Goal: Task Accomplishment & Management: Use online tool/utility

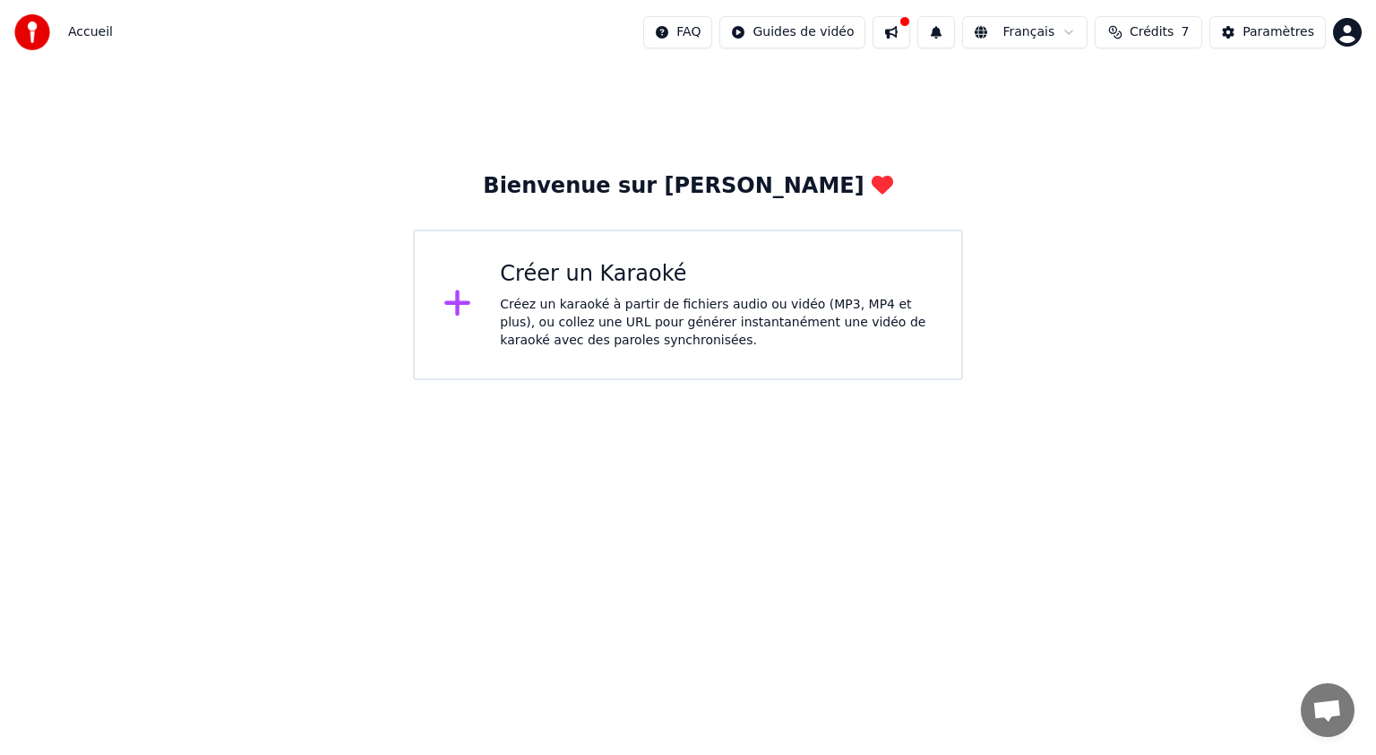
click at [570, 362] on div "Créer un Karaoké Créez un karaoké à partir de fichiers audio ou vidéo (MP3, MP4…" at bounding box center [688, 304] width 550 height 151
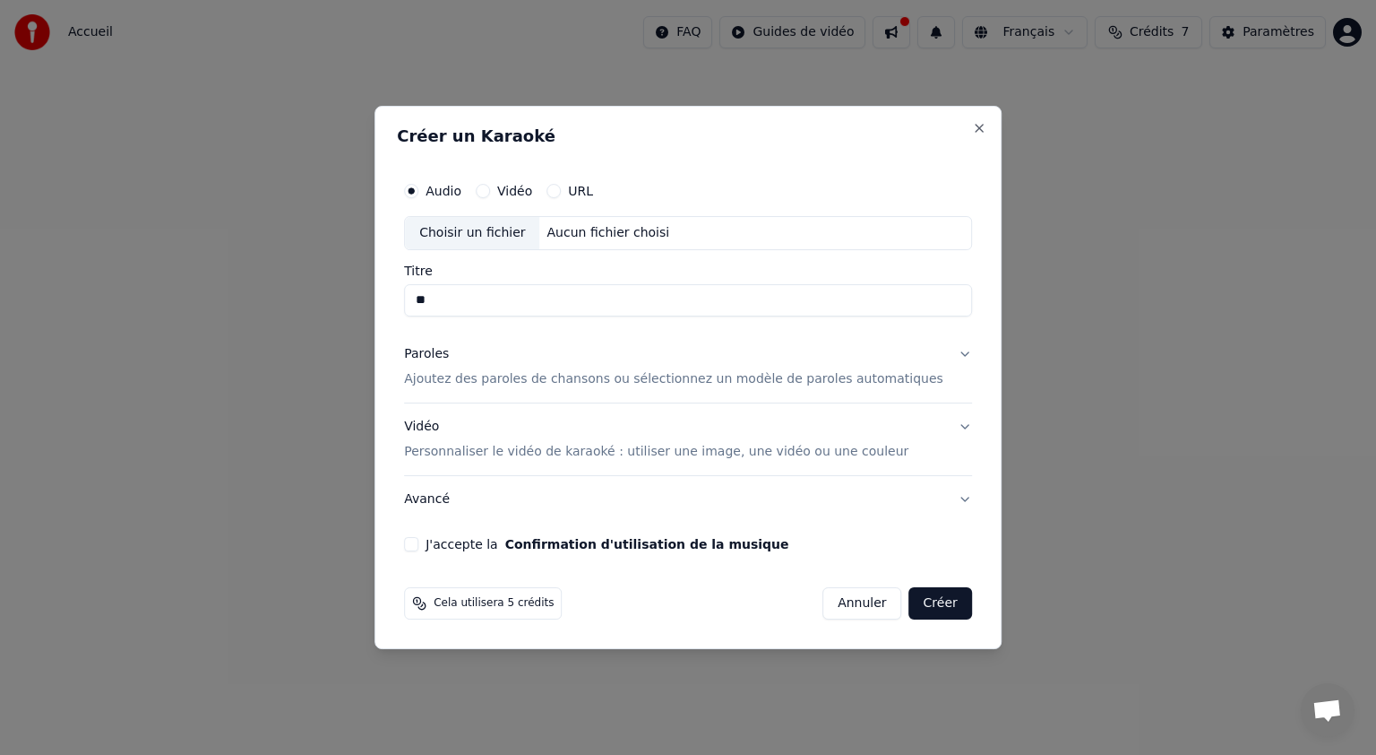
type input "*"
type input "**********"
click at [516, 380] on p "Ajoutez des paroles de chansons ou sélectionnez un modèle de paroles automatiqu…" at bounding box center [673, 379] width 539 height 18
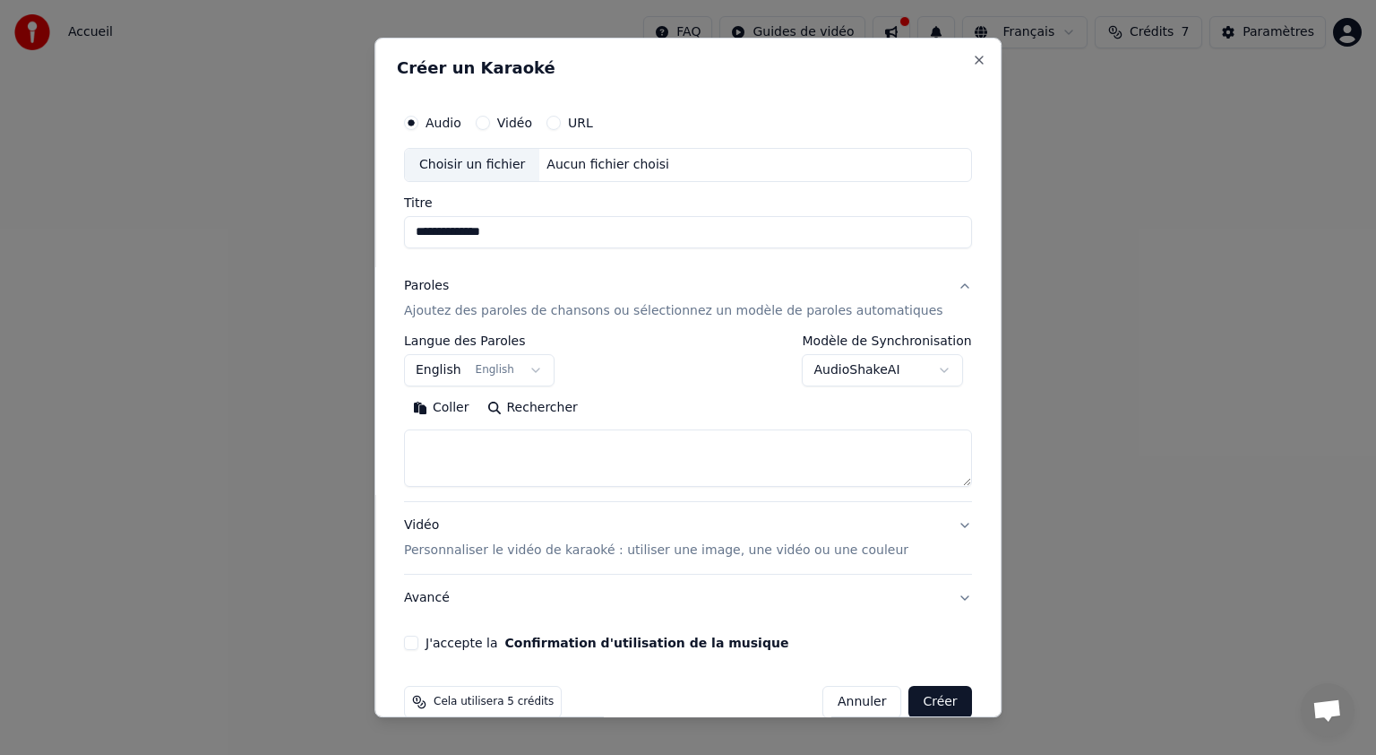
click at [460, 440] on textarea at bounding box center [688, 457] width 568 height 57
paste textarea "**********"
type textarea "**********"
click at [532, 545] on p "Personnaliser le vidéo de karaoké : utiliser une image, une vidéo ou une couleur" at bounding box center [656, 550] width 505 height 18
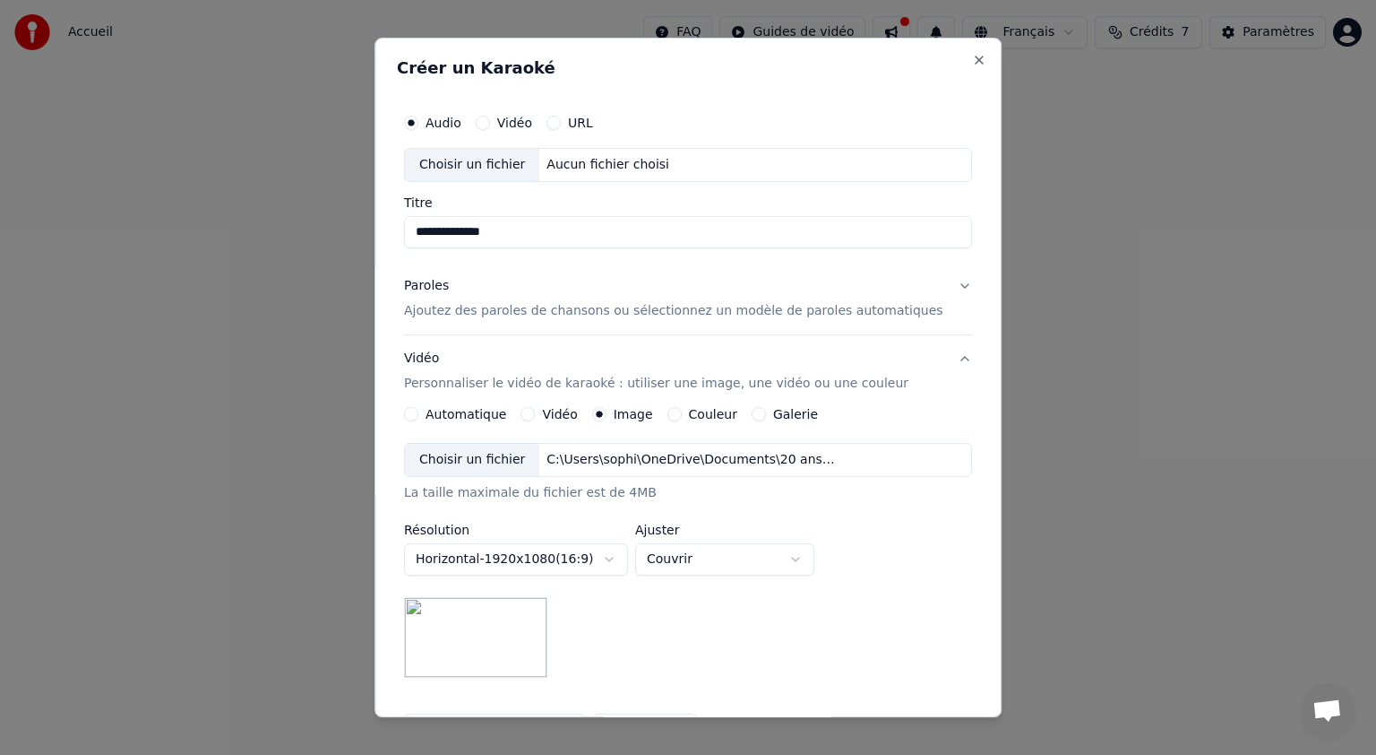
click at [499, 463] on div "Choisir un fichier" at bounding box center [472, 460] width 134 height 32
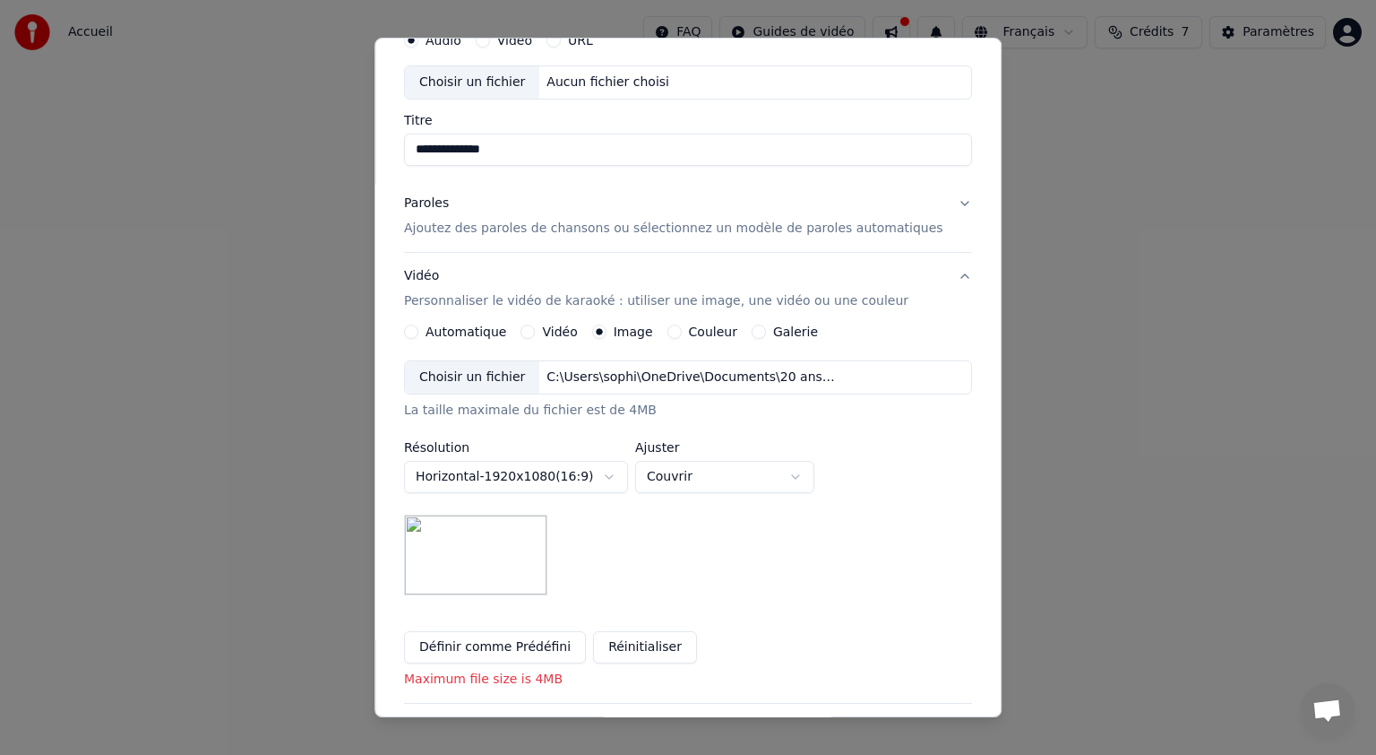
scroll to position [179, 0]
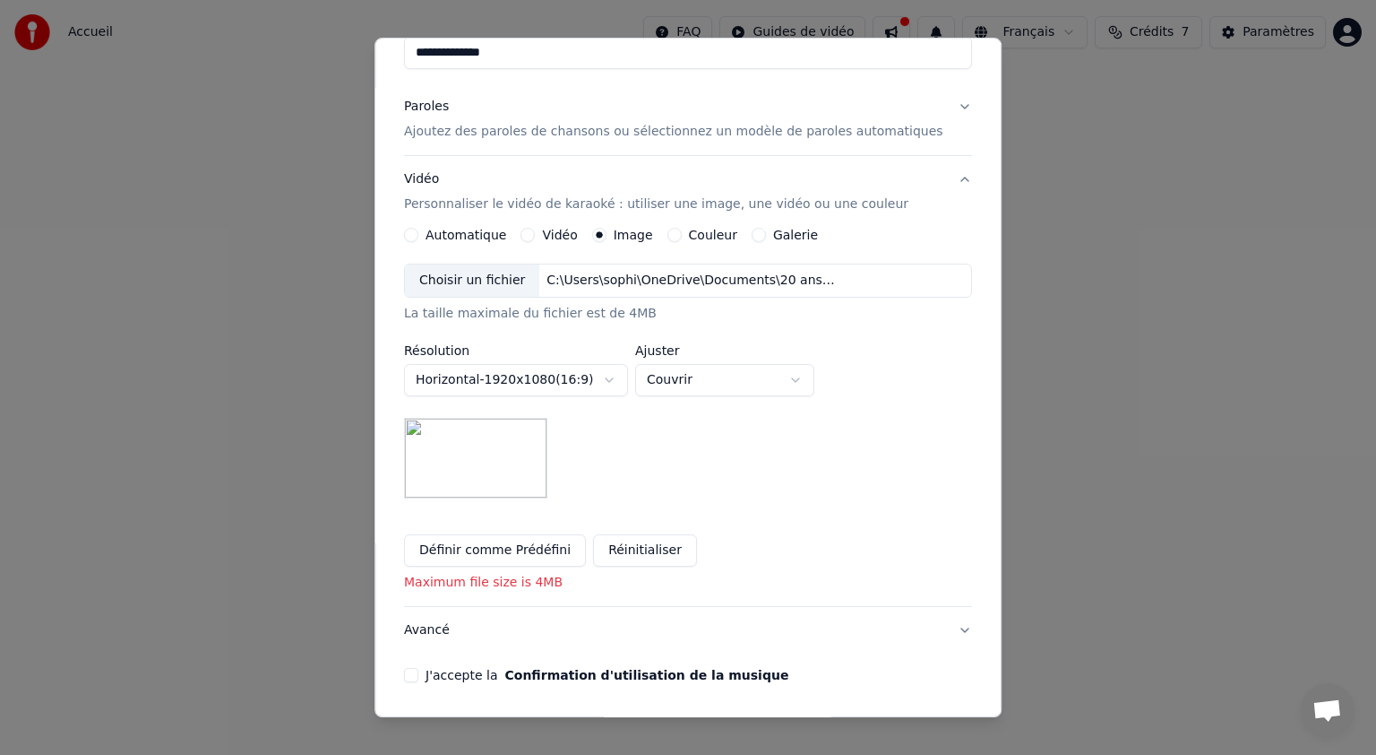
click at [492, 453] on img at bounding box center [475, 458] width 143 height 81
click at [498, 467] on img at bounding box center [475, 458] width 143 height 81
click at [506, 280] on div "Choisir un fichier" at bounding box center [472, 280] width 134 height 32
click at [503, 481] on img at bounding box center [475, 458] width 143 height 81
click at [631, 543] on button "Réinitialiser" at bounding box center [645, 550] width 104 height 32
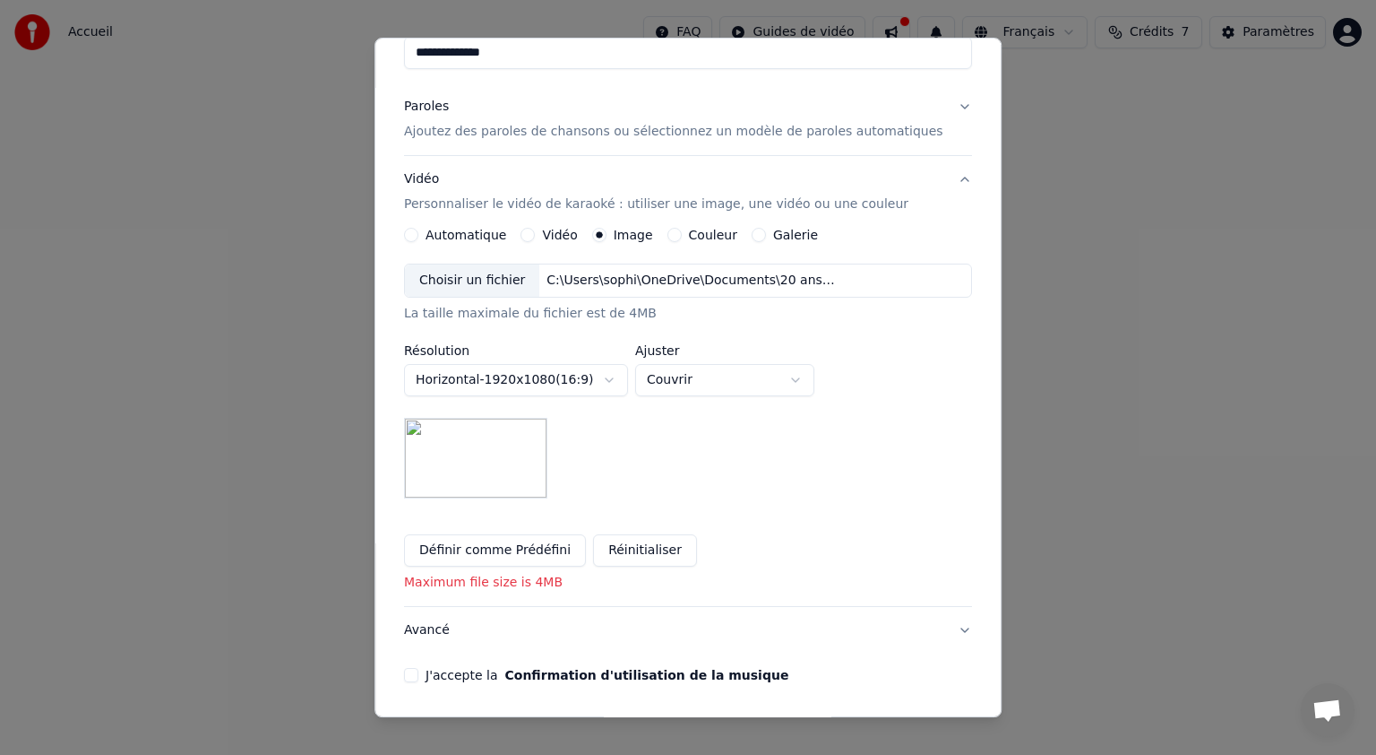
scroll to position [6, 0]
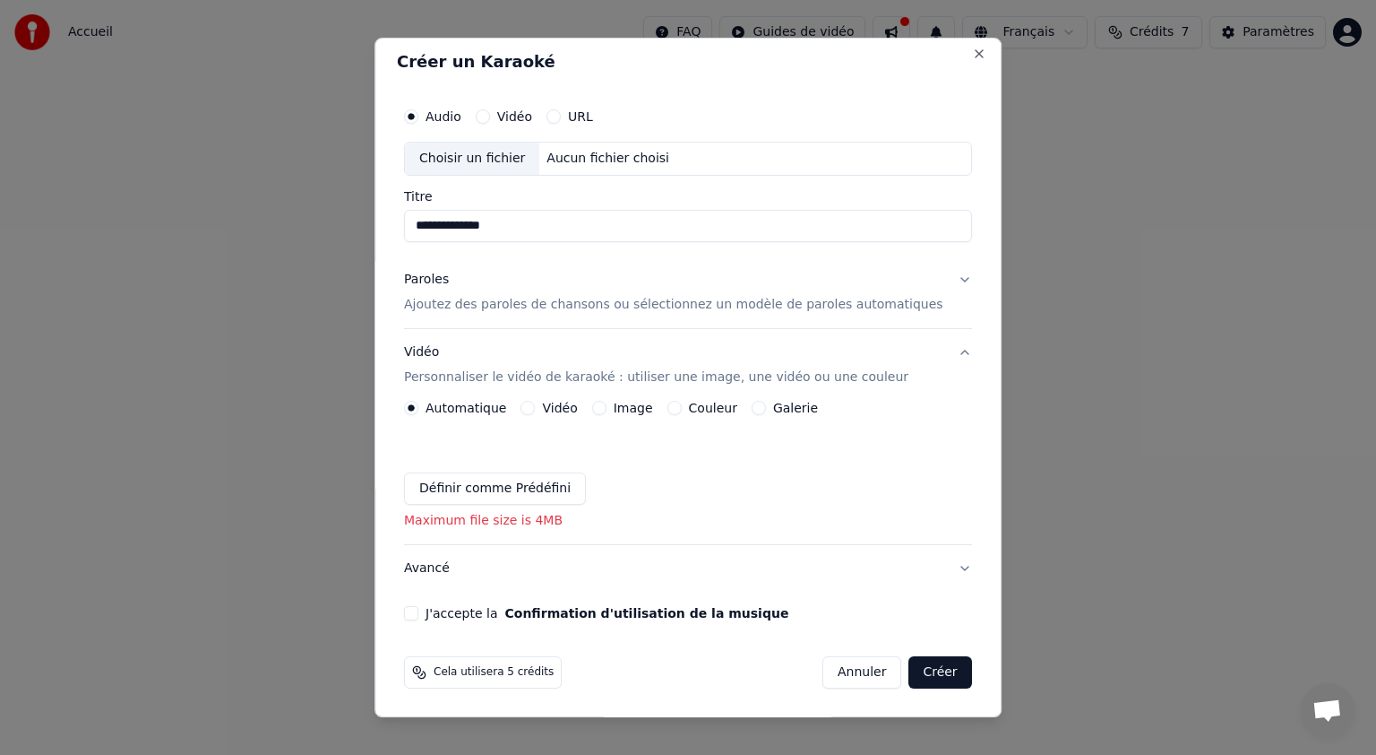
click at [536, 410] on button "Vidéo" at bounding box center [529, 408] width 14 height 14
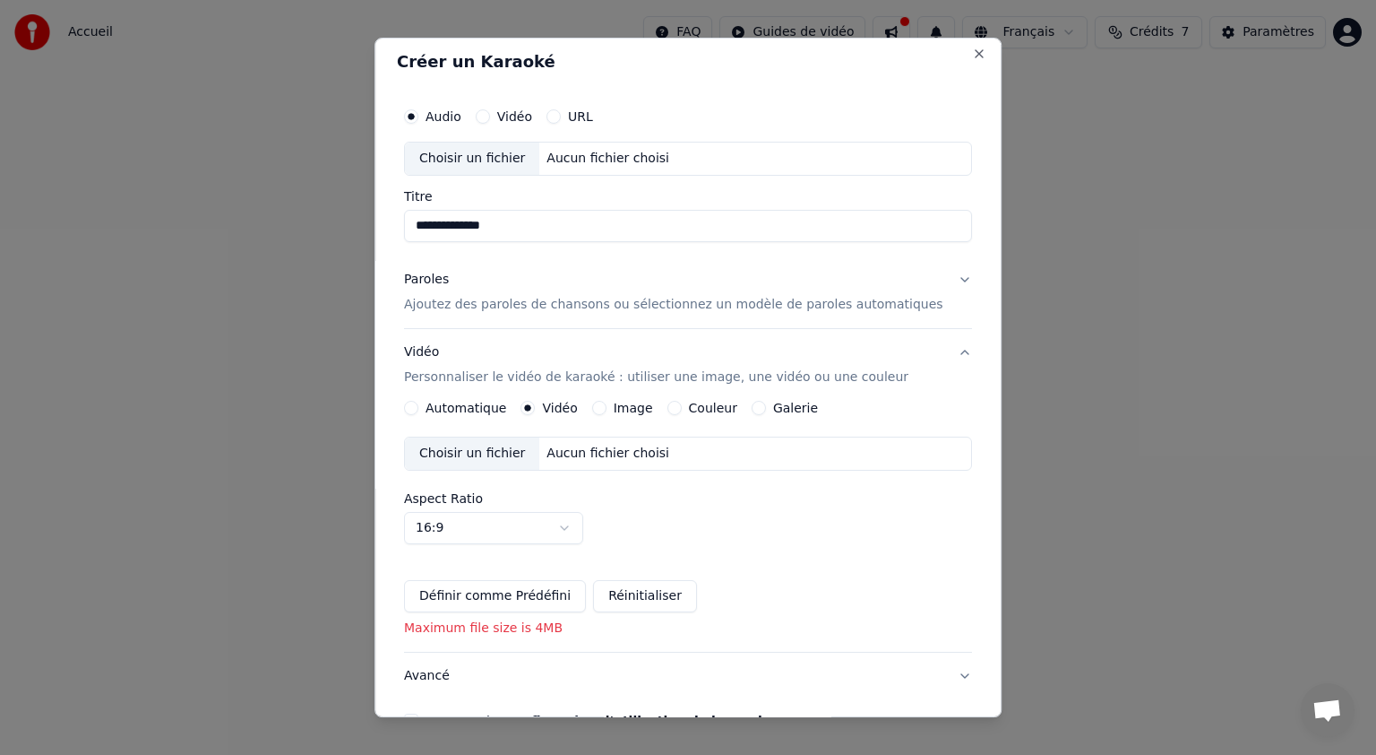
click at [505, 457] on div "Choisir un fichier" at bounding box center [472, 453] width 134 height 32
click at [912, 282] on button "Paroles Ajoutez des paroles de chansons ou sélectionnez un modèle de paroles au…" at bounding box center [688, 292] width 568 height 72
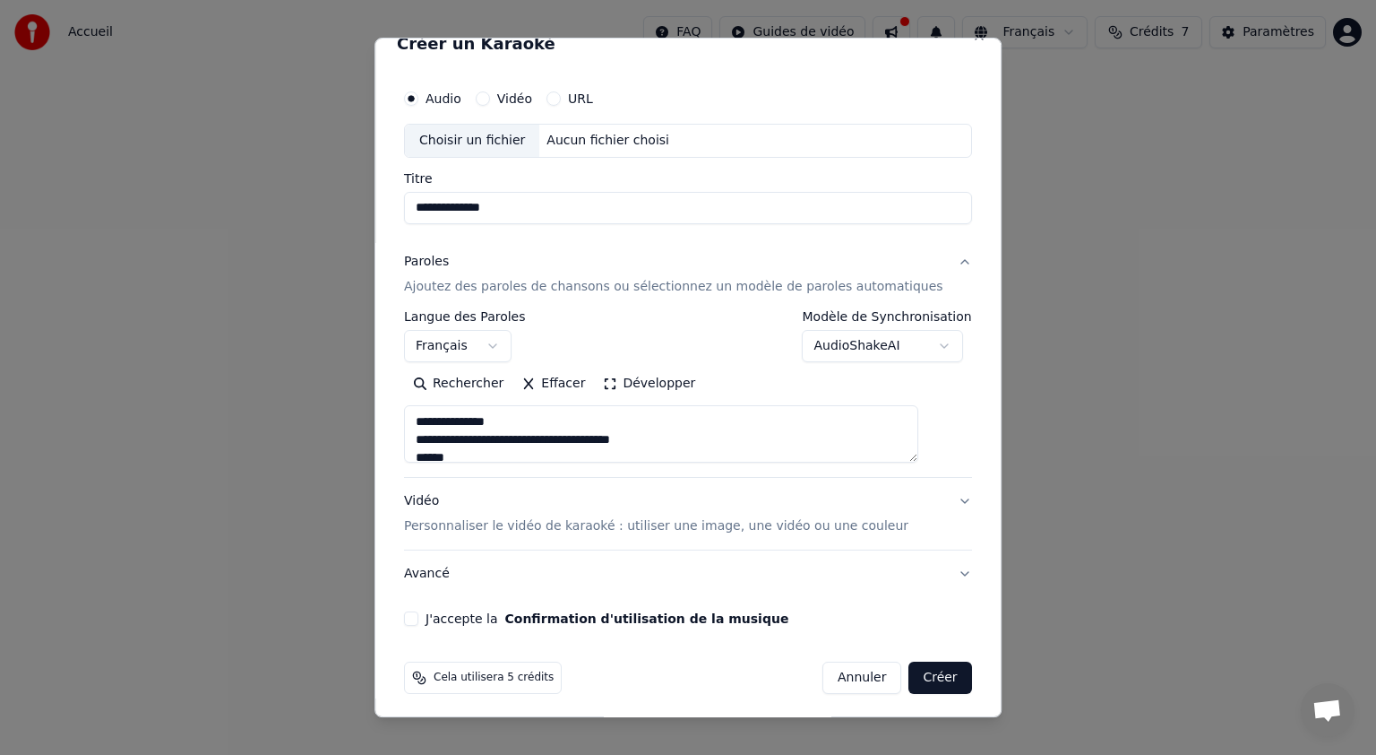
scroll to position [29, 0]
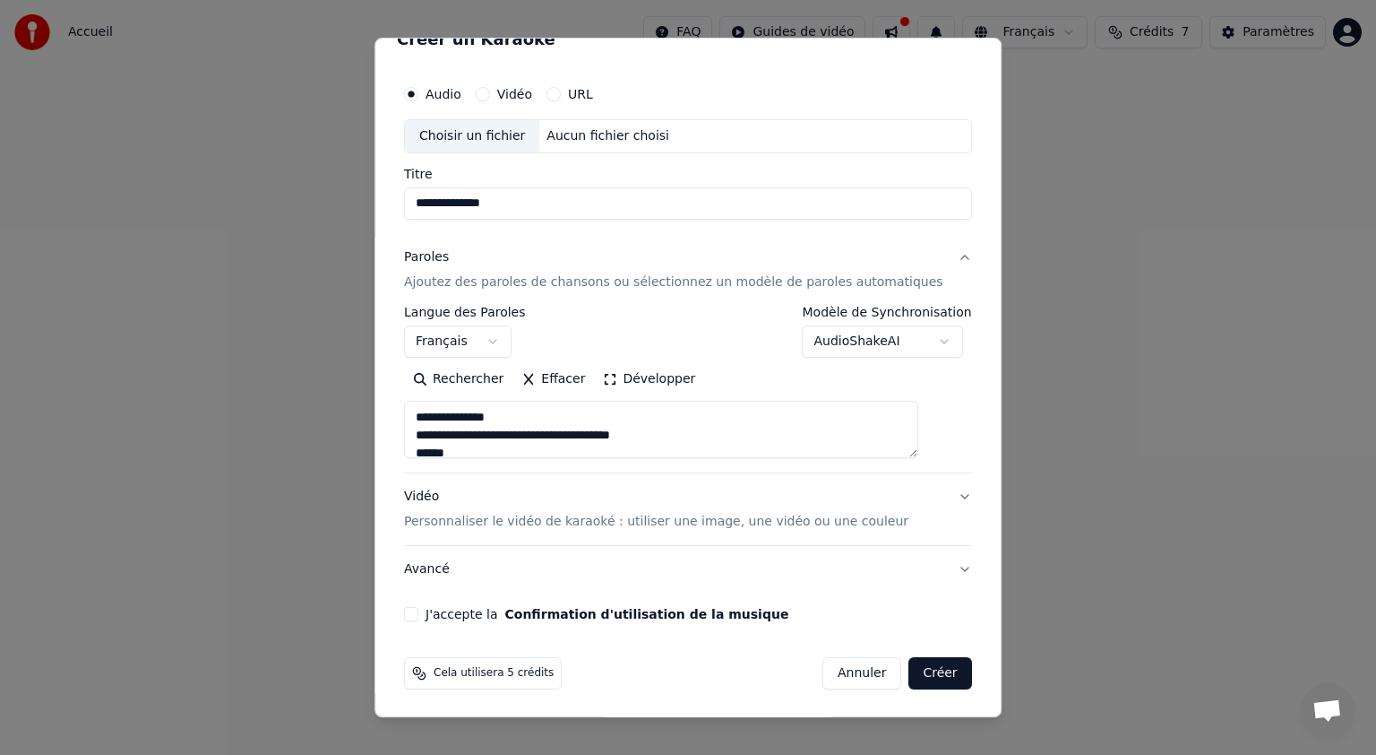
click at [910, 676] on button "Créer" at bounding box center [941, 673] width 63 height 32
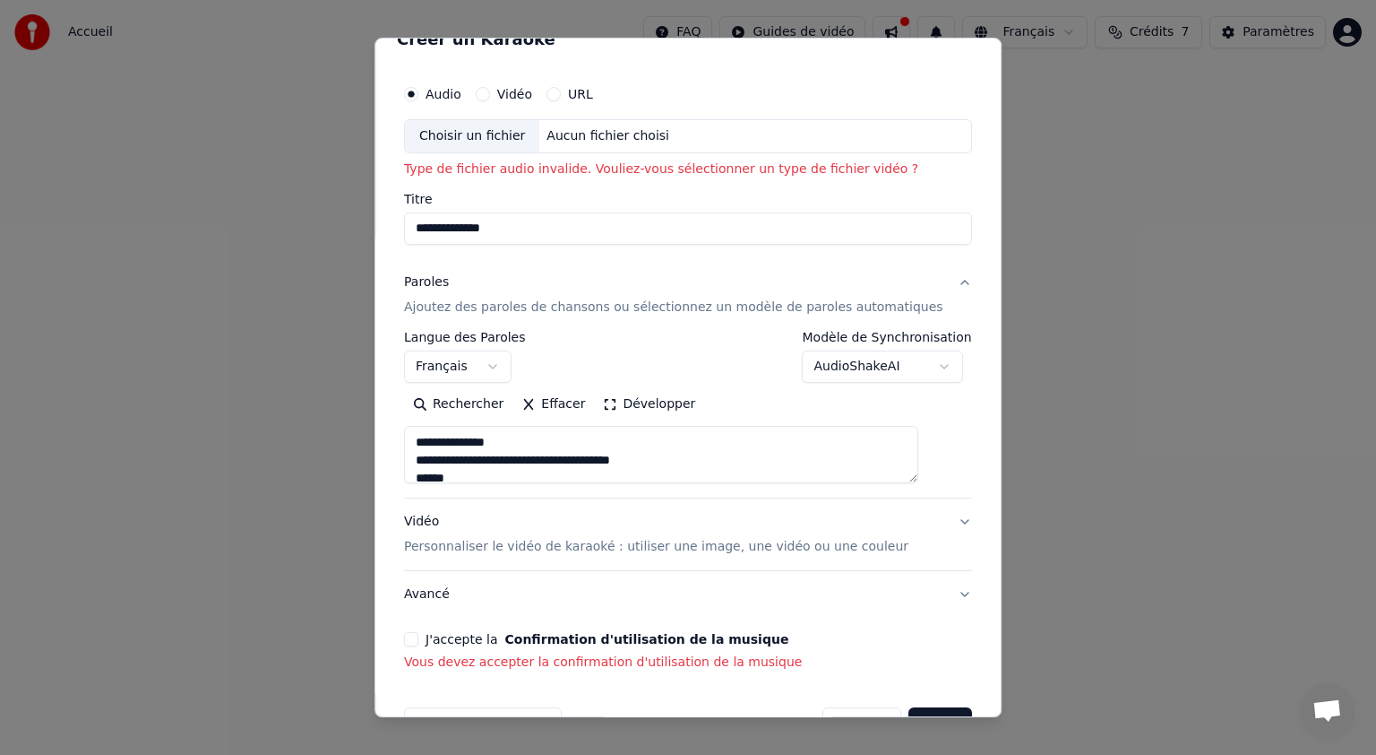
click at [435, 645] on div "J'accepte la Confirmation d'utilisation de la musique Vous devez accepter la co…" at bounding box center [688, 651] width 568 height 39
click at [438, 633] on div "J'accepte la Confirmation d'utilisation de la musique" at bounding box center [688, 639] width 568 height 14
click at [418, 635] on button "J'accepte la Confirmation d'utilisation de la musique" at bounding box center [411, 639] width 14 height 14
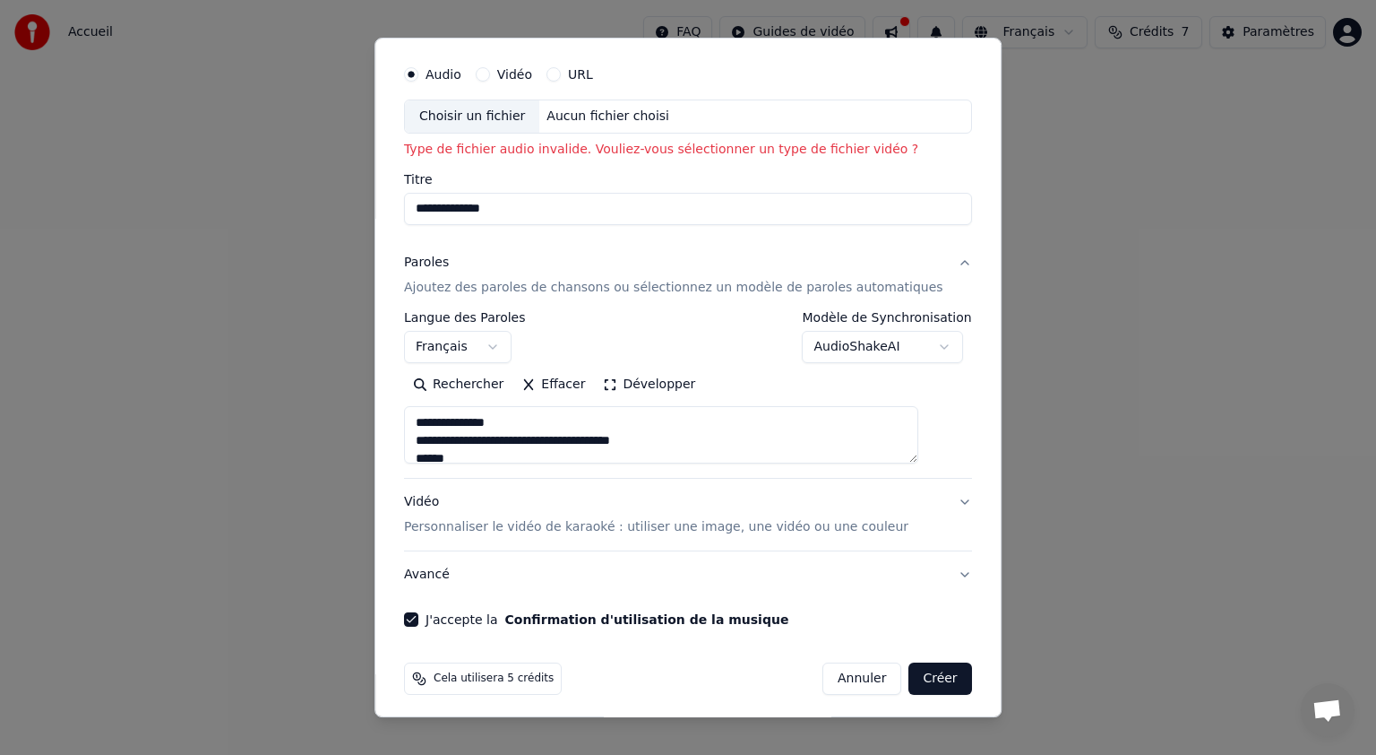
scroll to position [54, 0]
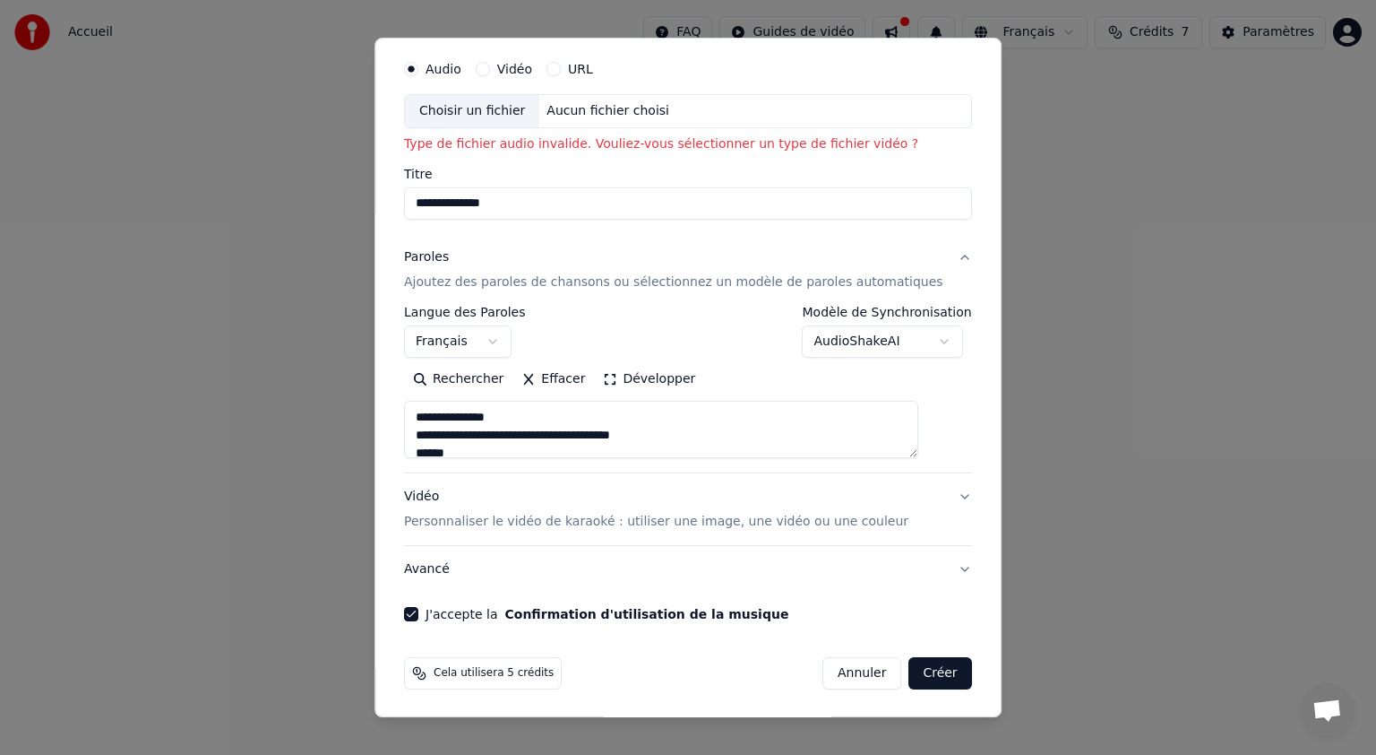
click at [910, 668] on button "Créer" at bounding box center [941, 673] width 63 height 32
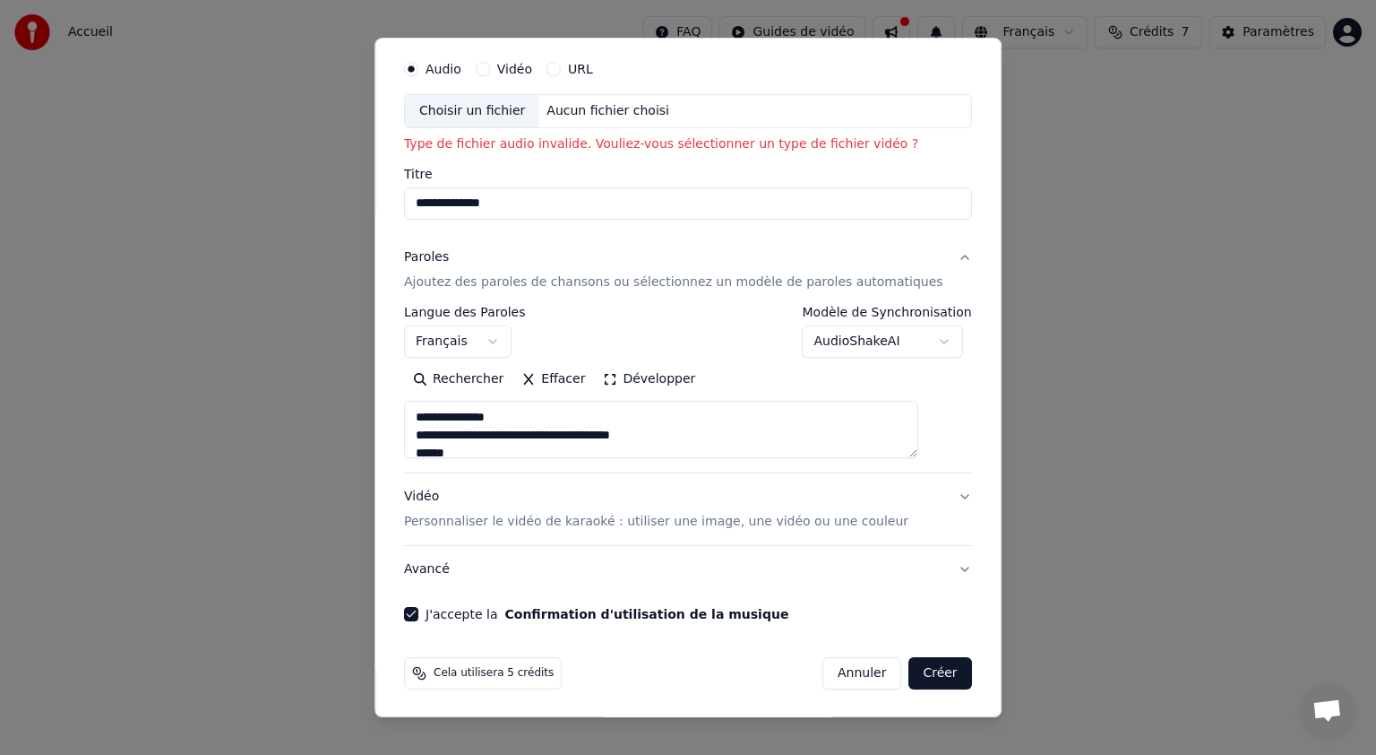
click at [927, 493] on button "Vidéo Personnaliser le vidéo de karaoké : utiliser une image, une vidéo ou une …" at bounding box center [688, 509] width 568 height 72
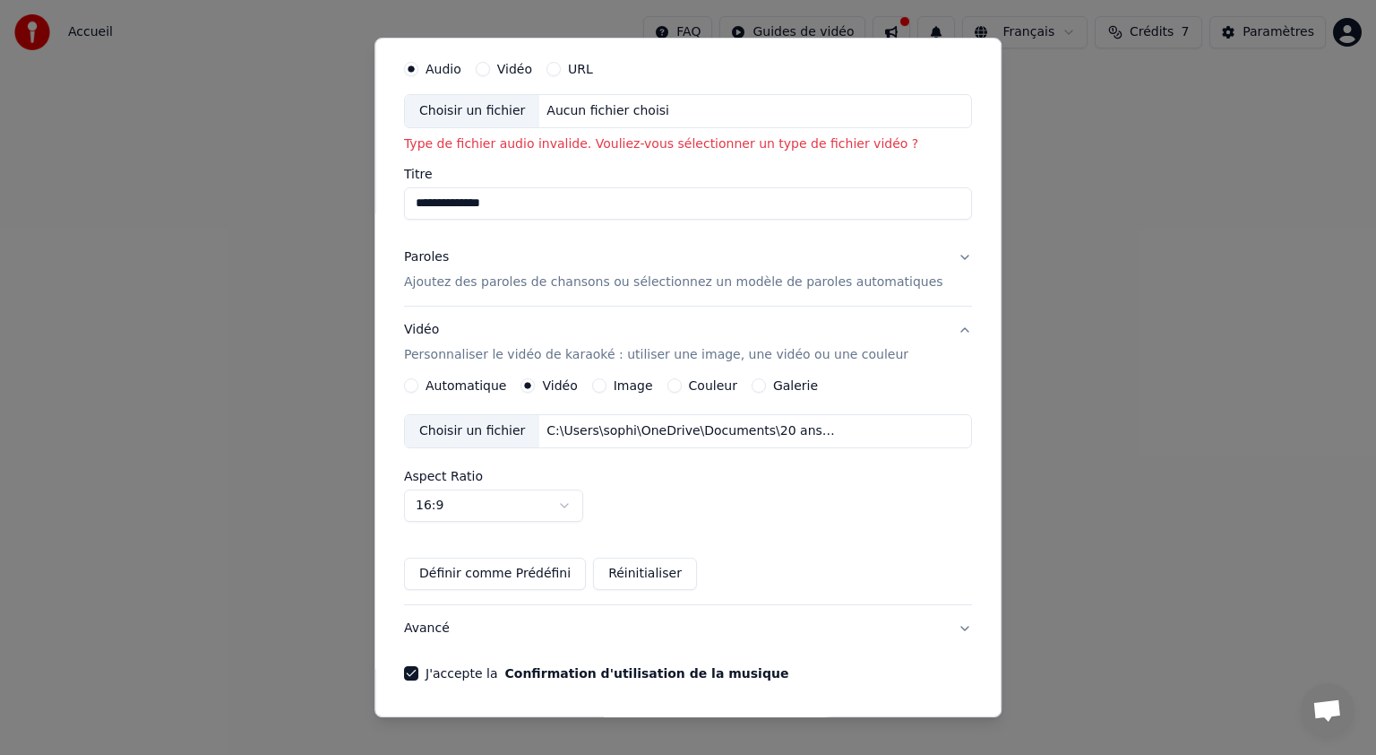
click at [598, 111] on div "Aucun fichier choisi" at bounding box center [608, 111] width 137 height 18
type input "**********"
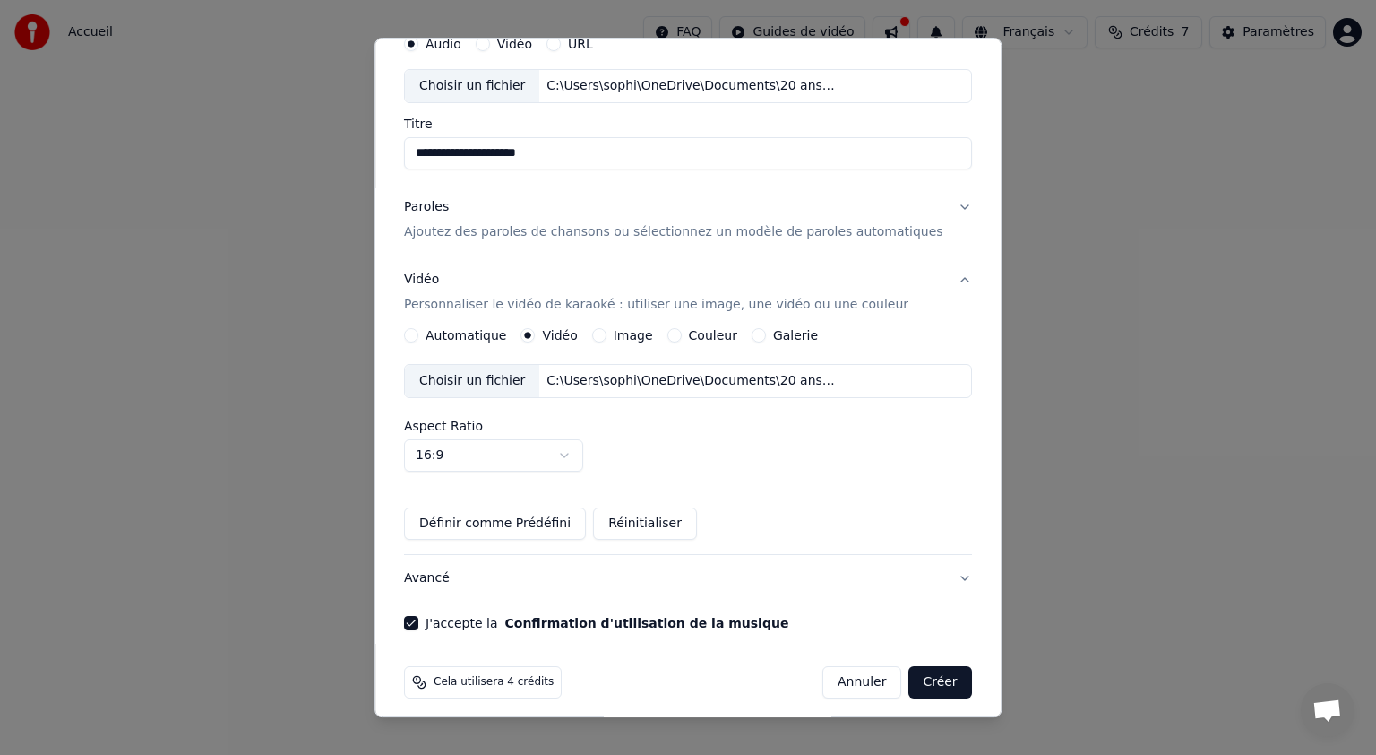
scroll to position [88, 0]
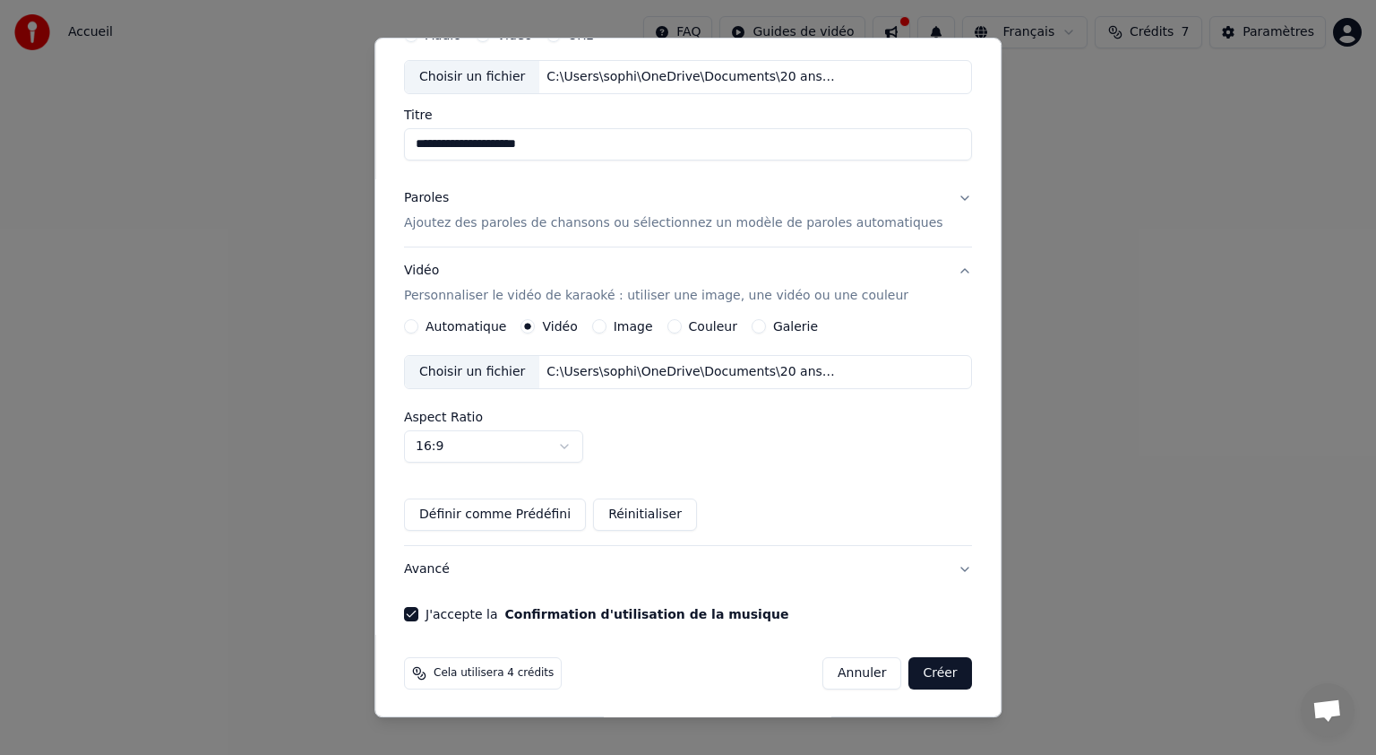
click at [910, 669] on button "Créer" at bounding box center [941, 673] width 63 height 32
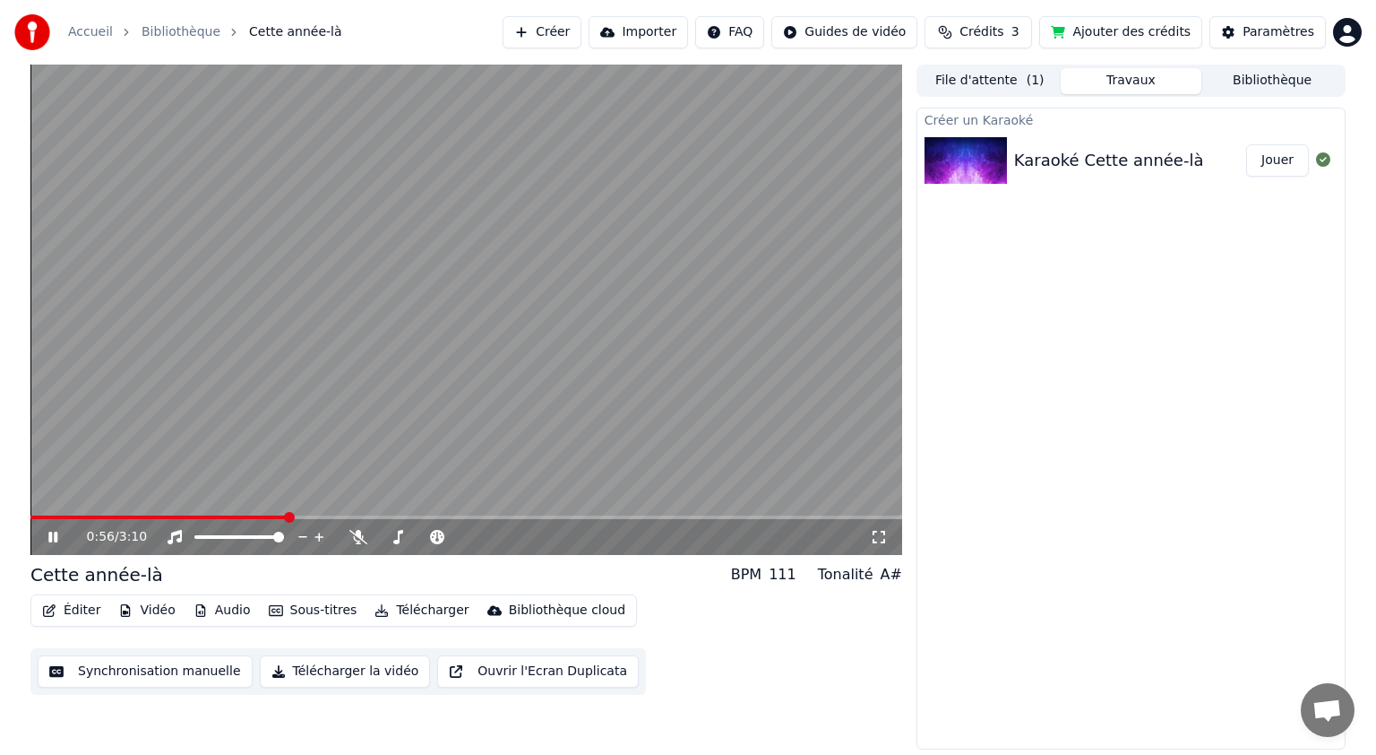
click at [56, 536] on icon at bounding box center [52, 536] width 9 height 11
click at [194, 541] on span at bounding box center [199, 536] width 11 height 11
drag, startPoint x: 295, startPoint y: 509, endPoint x: 39, endPoint y: 526, distance: 256.8
click at [39, 526] on div "0:56 / 3:10" at bounding box center [466, 310] width 872 height 490
click at [30, 522] on span at bounding box center [35, 517] width 11 height 11
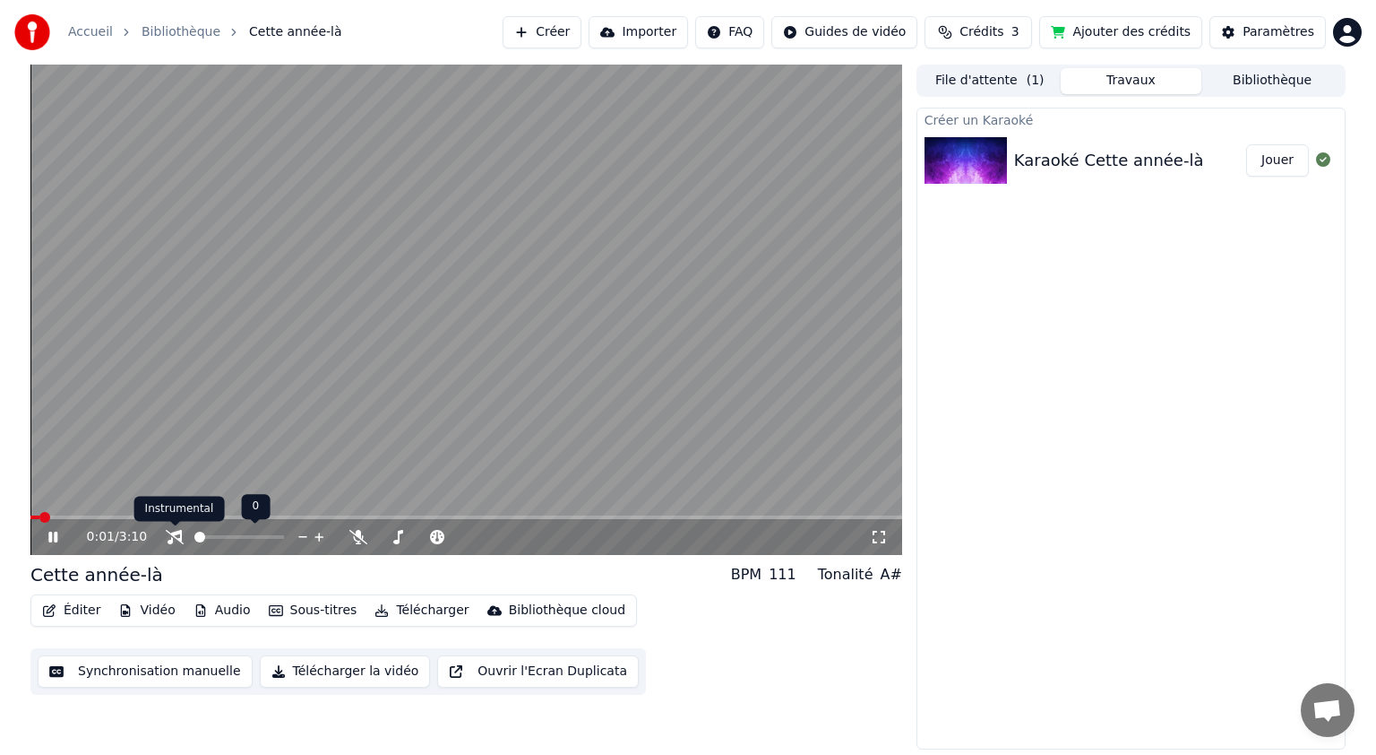
click at [176, 531] on icon at bounding box center [175, 537] width 18 height 14
click at [30, 522] on span at bounding box center [35, 517] width 11 height 11
click at [65, 515] on span at bounding box center [466, 517] width 872 height 4
click at [55, 537] on icon at bounding box center [52, 536] width 9 height 11
